Goal: Task Accomplishment & Management: Manage account settings

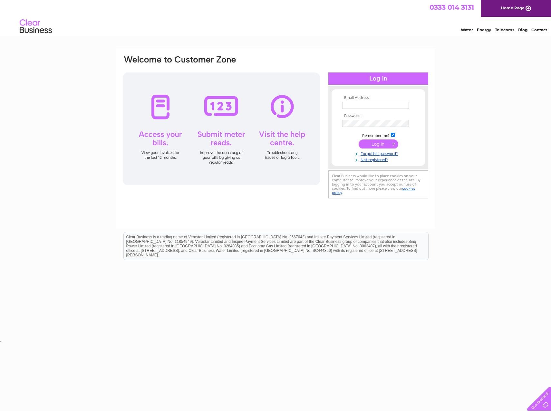
type input "marlyn.sharpe@burges-salmon.com"
click at [382, 145] on input "submit" at bounding box center [379, 144] width 40 height 9
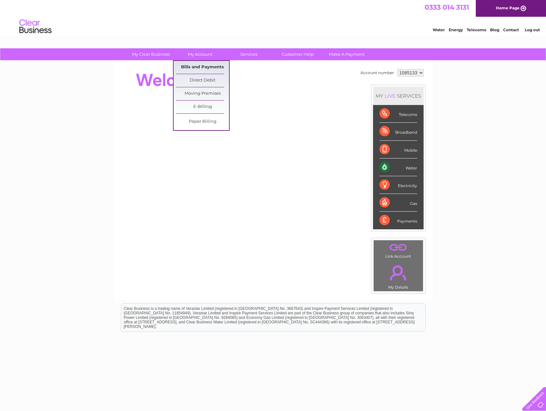
click at [203, 64] on link "Bills and Payments" at bounding box center [202, 67] width 53 height 13
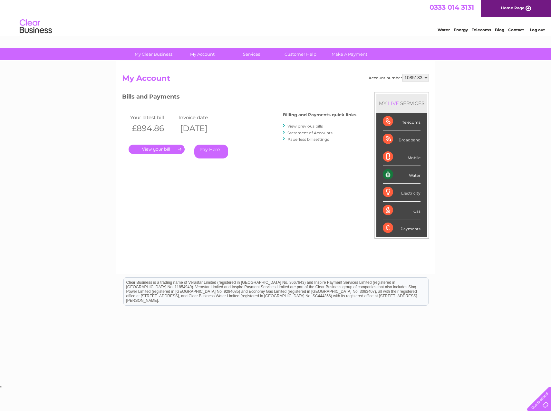
click at [164, 149] on link "." at bounding box center [157, 149] width 56 height 9
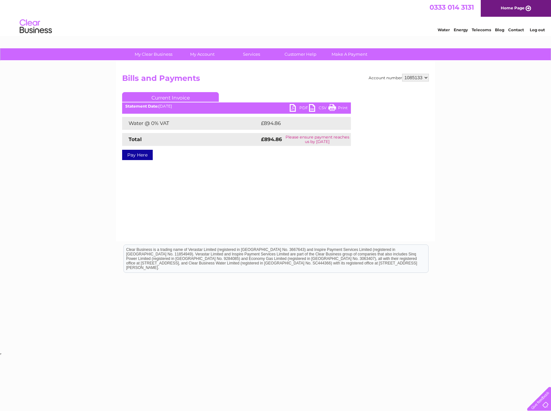
click at [302, 108] on link "PDF" at bounding box center [299, 108] width 19 height 9
click at [536, 27] on link "Log out" at bounding box center [537, 29] width 15 height 5
